Goal: Download file/media

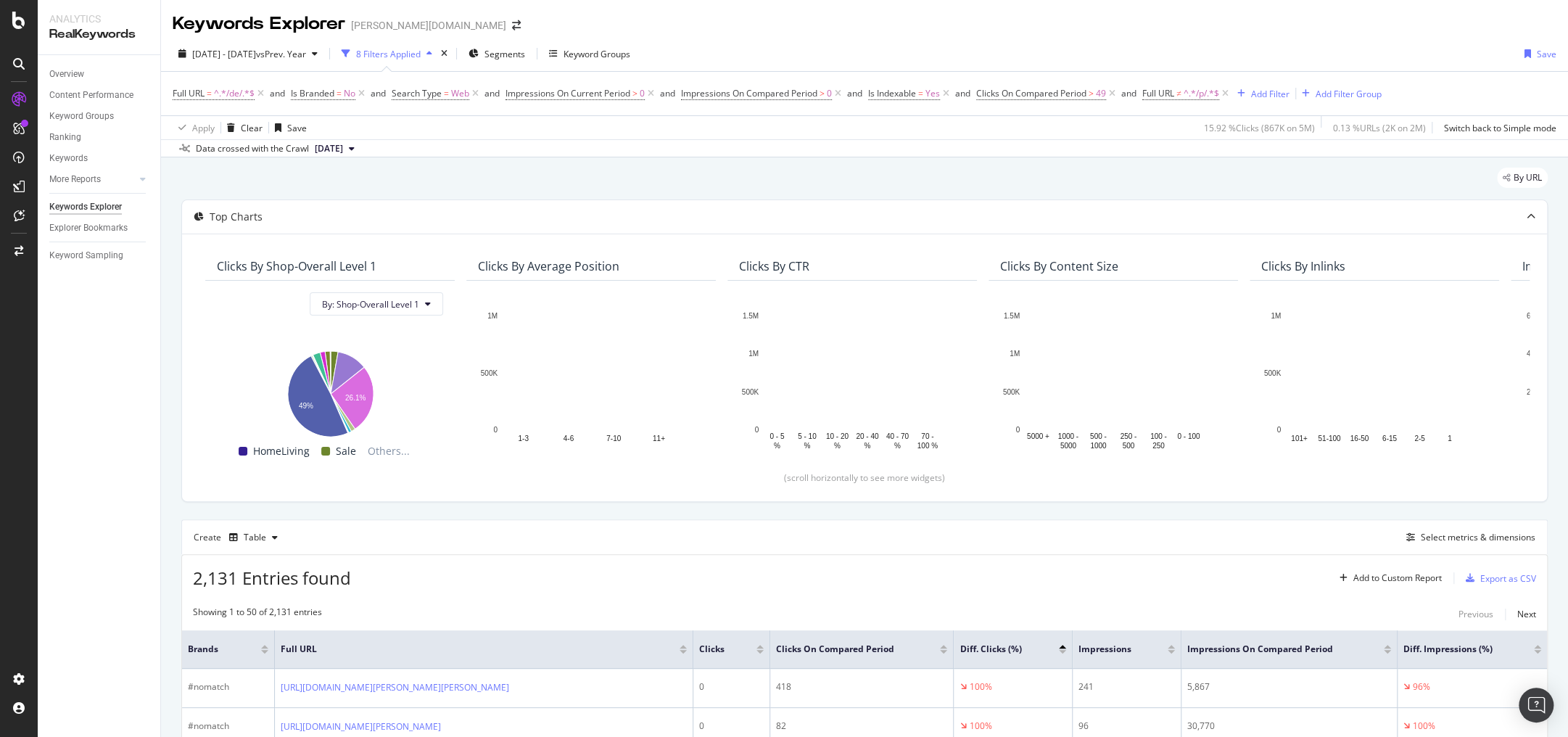
scroll to position [174, 0]
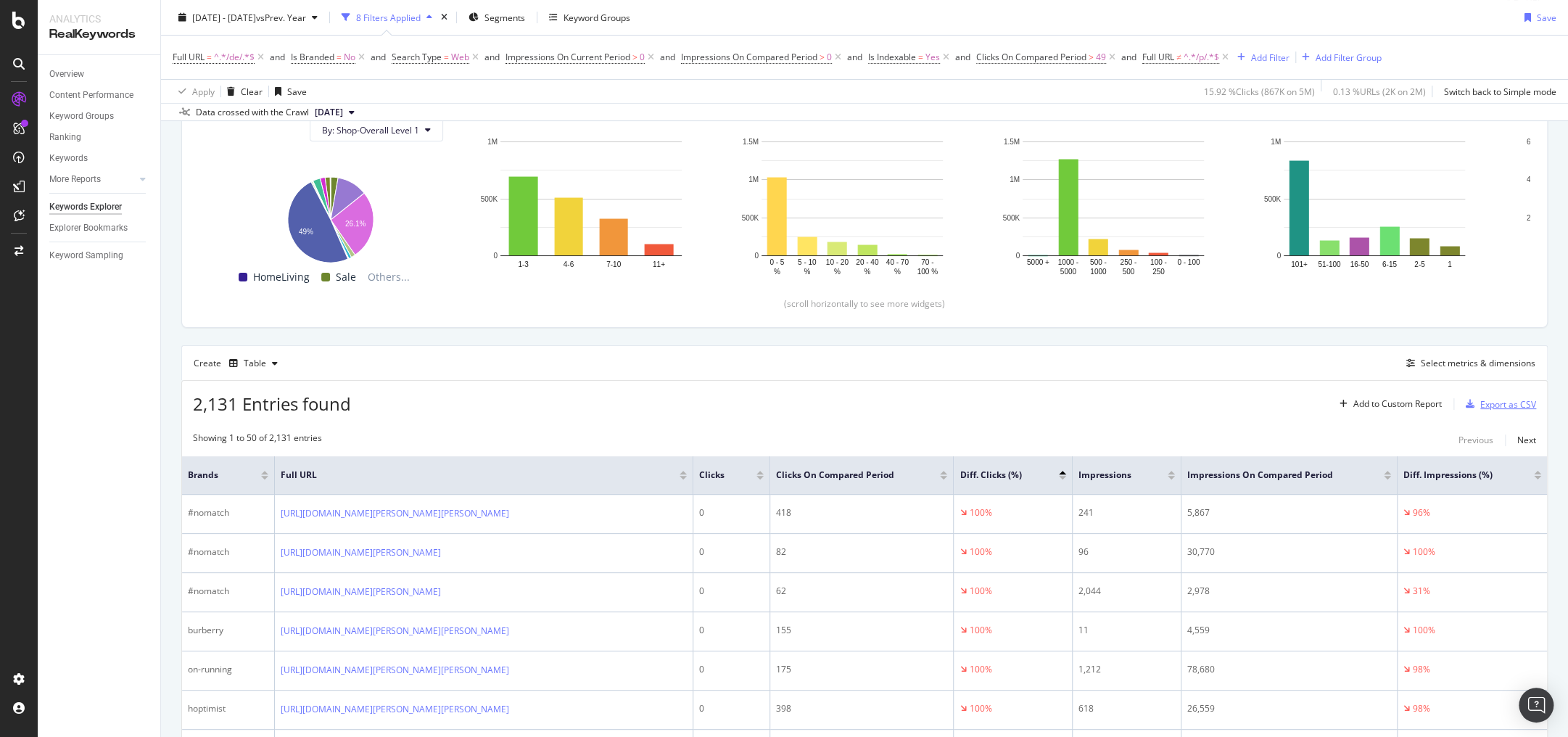
click at [1480, 406] on div "Export as CSV" at bounding box center [1508, 405] width 56 height 13
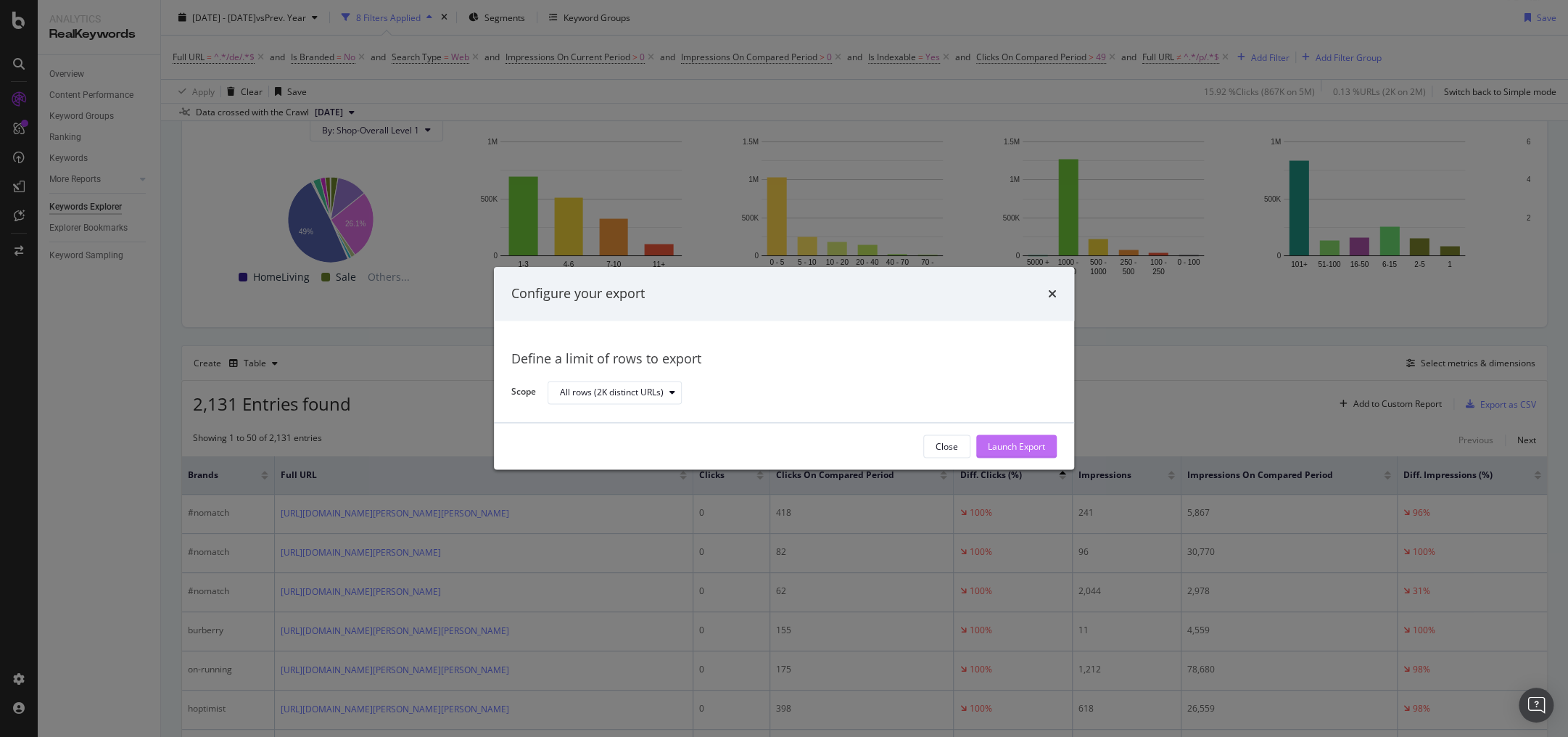
click at [1038, 449] on div "Launch Export" at bounding box center [1017, 446] width 58 height 13
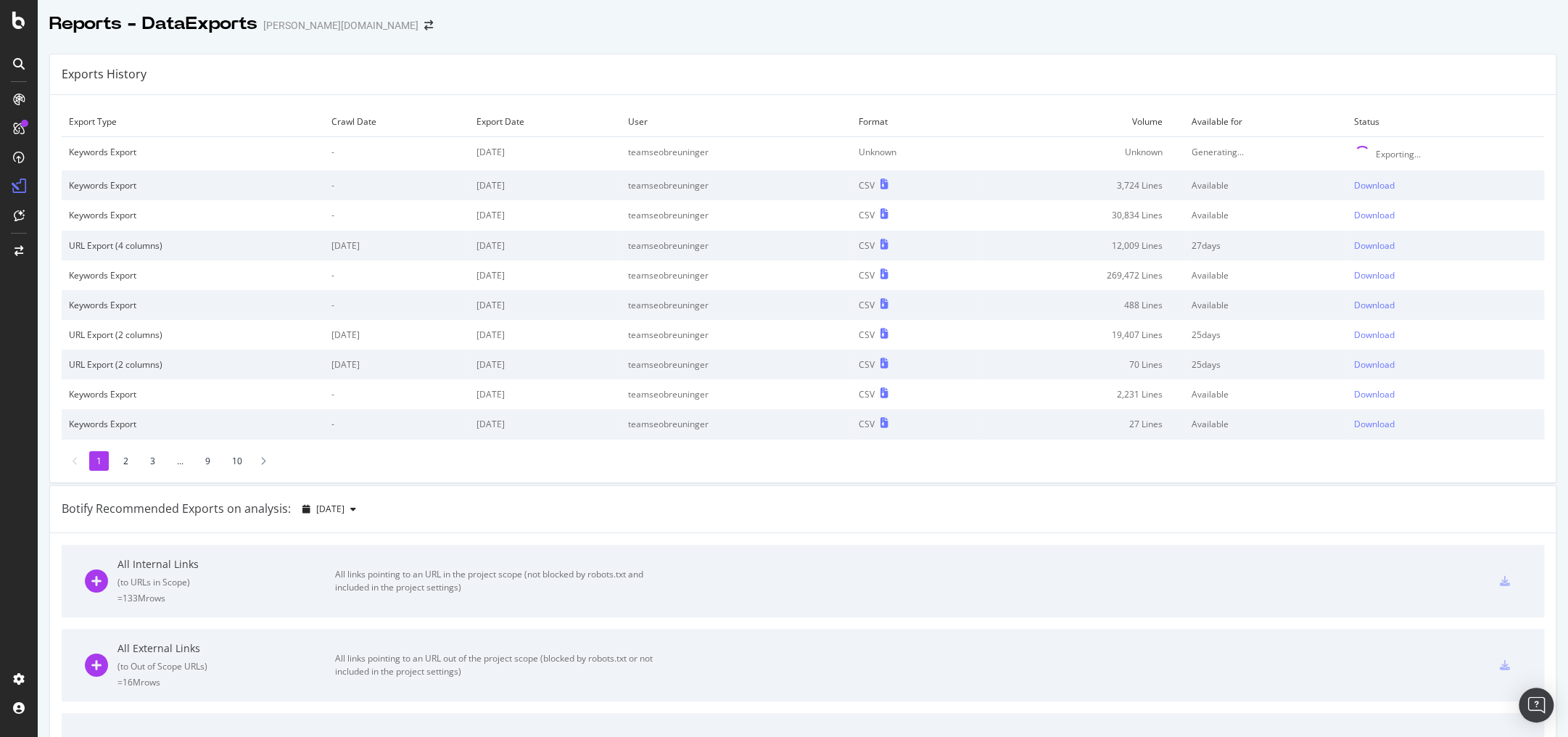
click at [1010, 59] on div "Exports History" at bounding box center [803, 74] width 1506 height 40
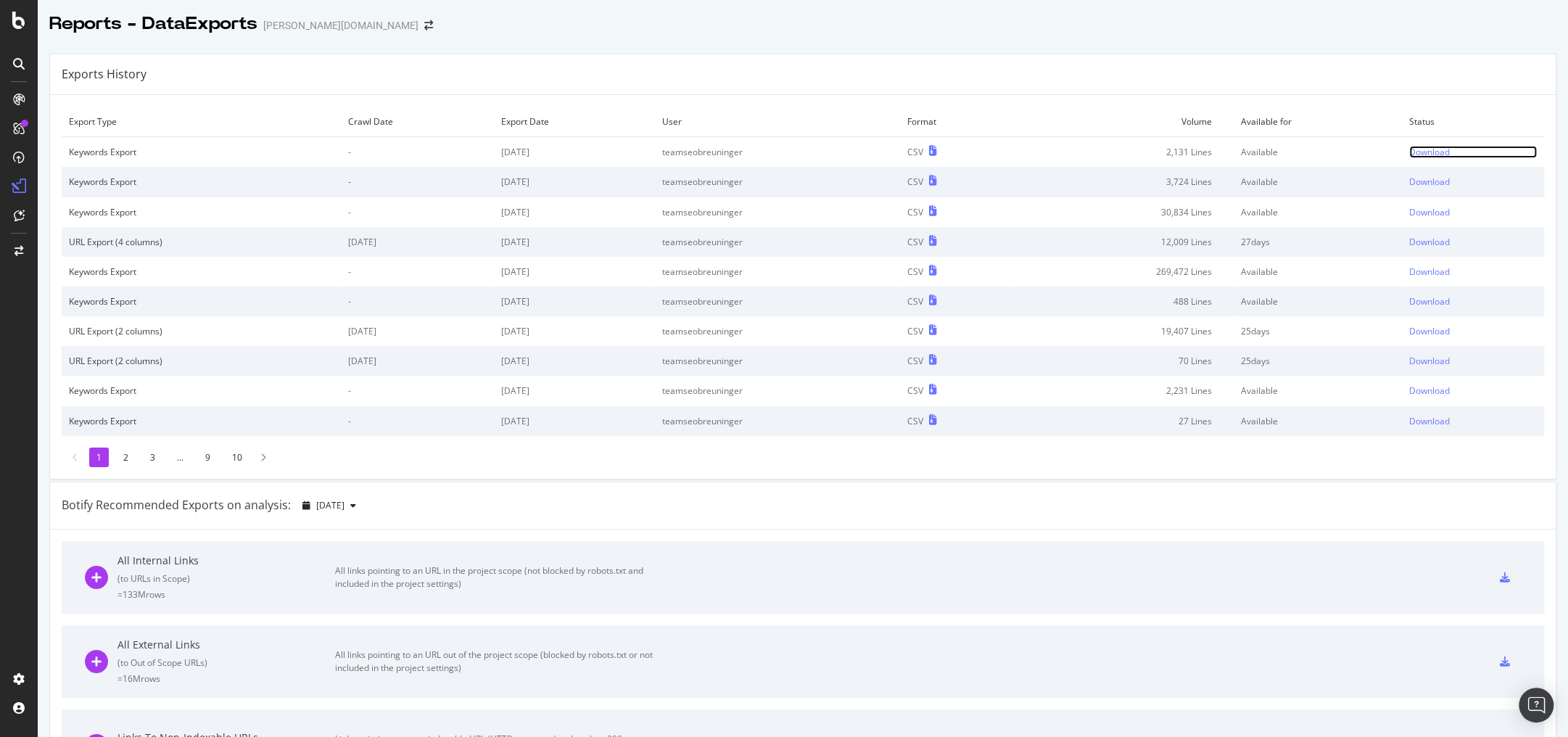
click at [1412, 152] on div "Download" at bounding box center [1429, 152] width 40 height 13
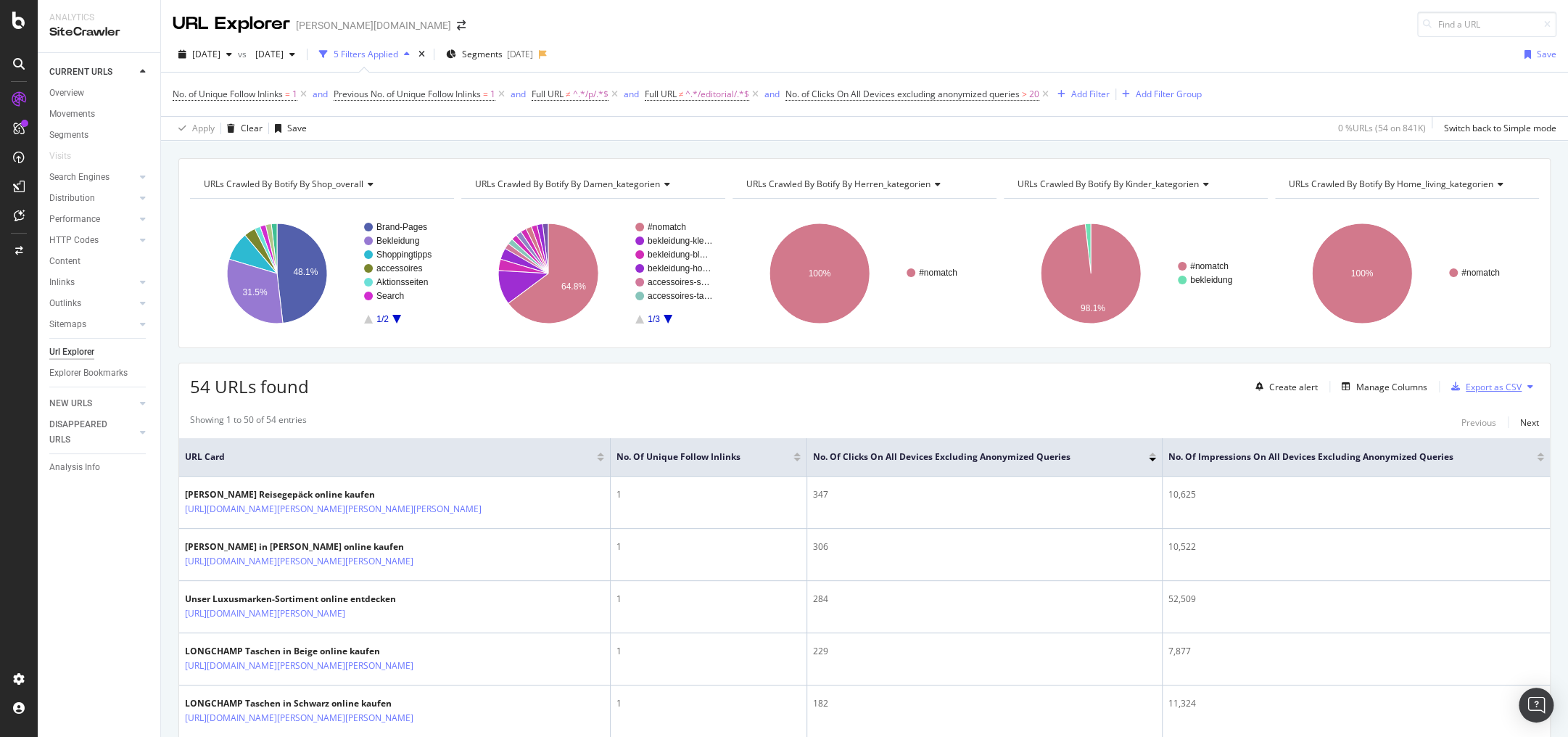
click at [1492, 386] on div "Export as CSV" at bounding box center [1493, 387] width 56 height 13
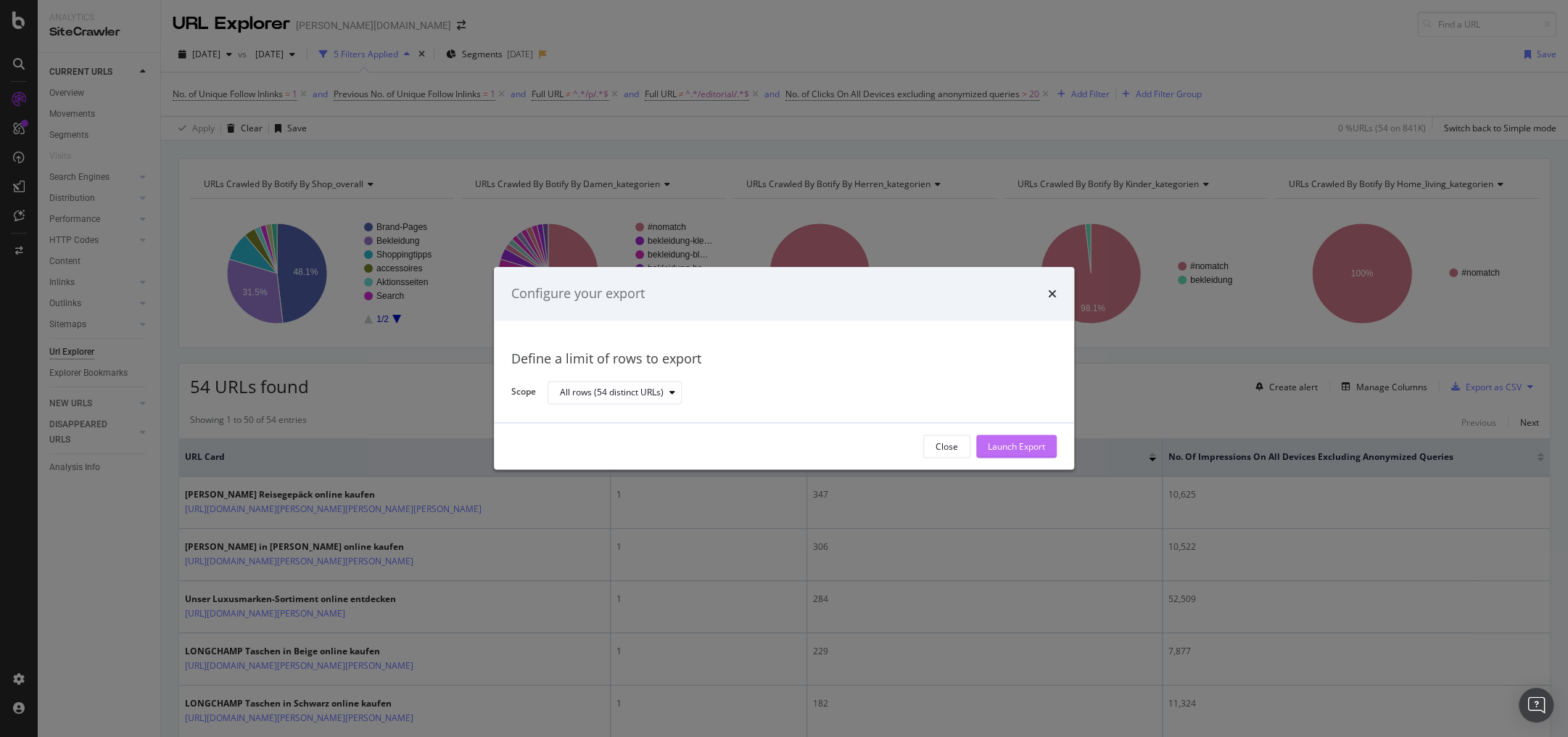
click at [1003, 444] on div "Launch Export" at bounding box center [1017, 446] width 58 height 13
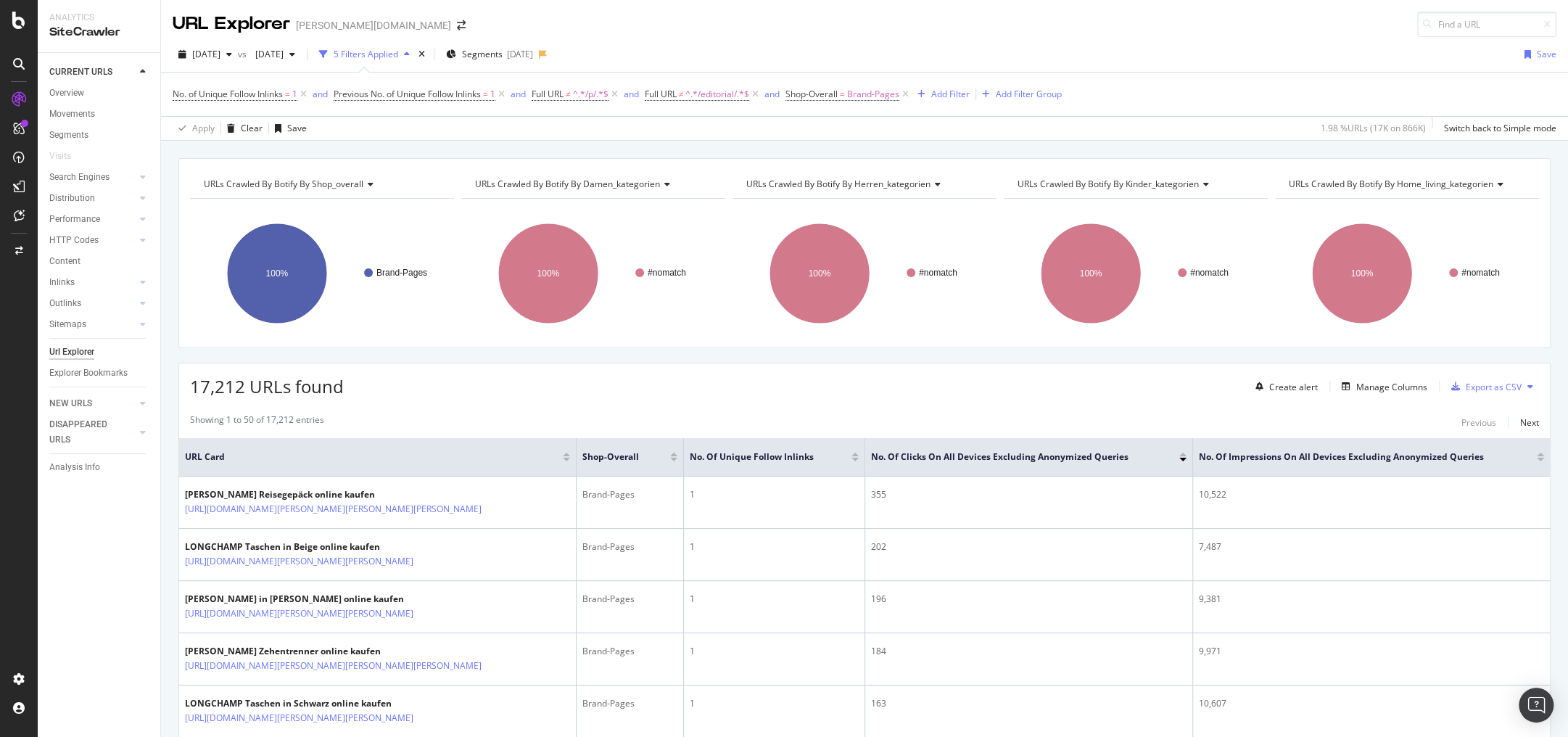
click at [62, 593] on div "CURRENT URLS Overview Movements Segments Visits Search Engines Top Charts Segme…" at bounding box center [99, 395] width 122 height 684
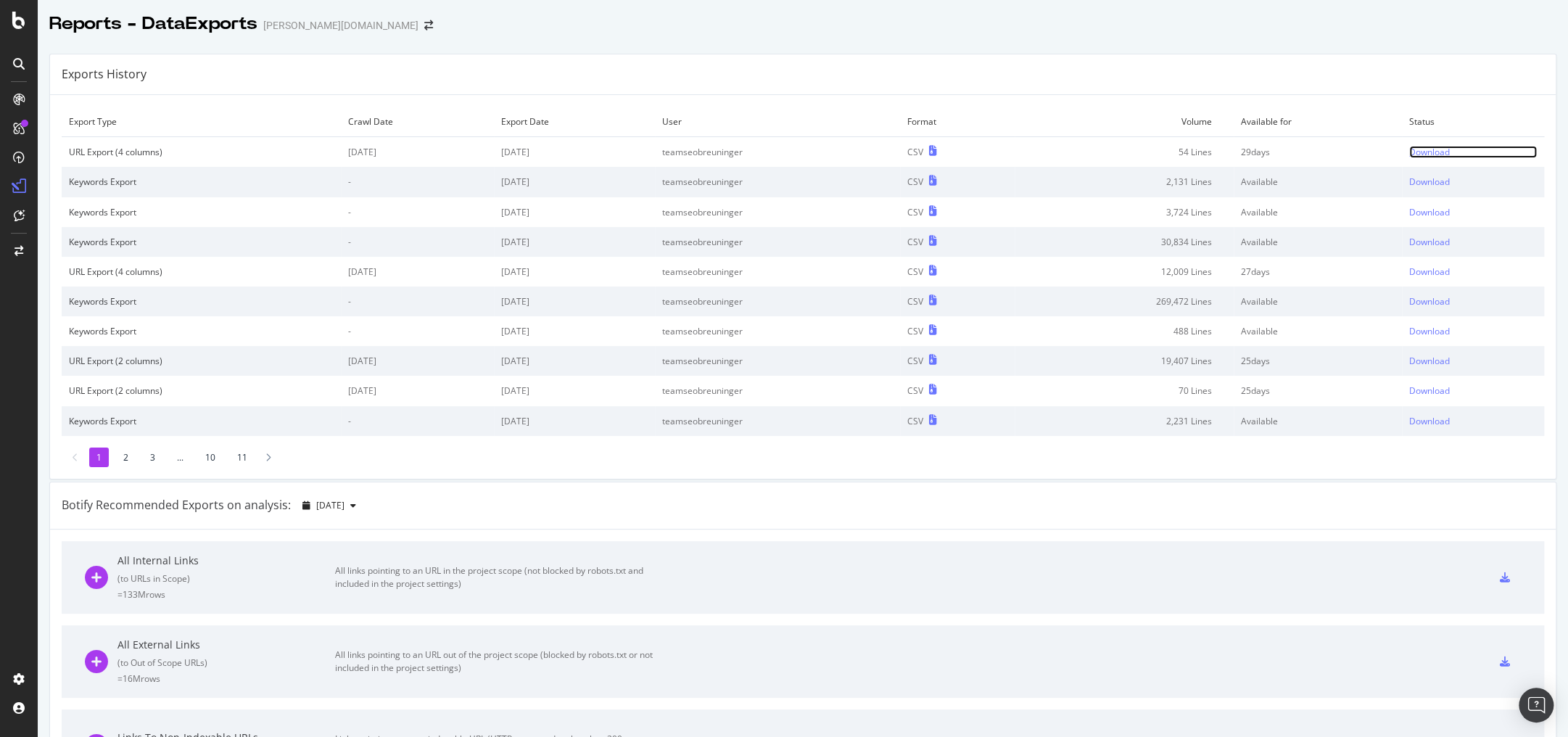
click at [1411, 155] on div "Download" at bounding box center [1429, 152] width 40 height 13
